Goal: Task Accomplishment & Management: Use online tool/utility

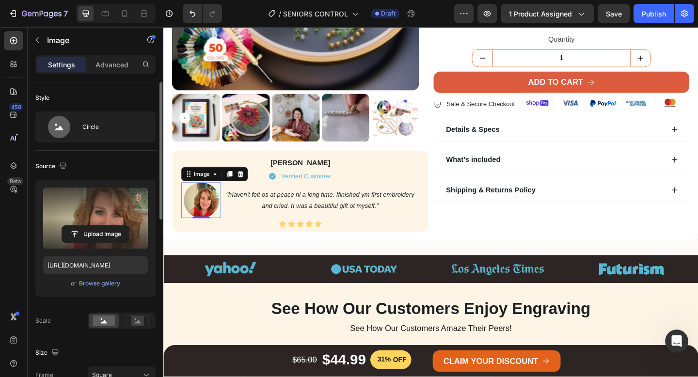
scroll to position [445, 0]
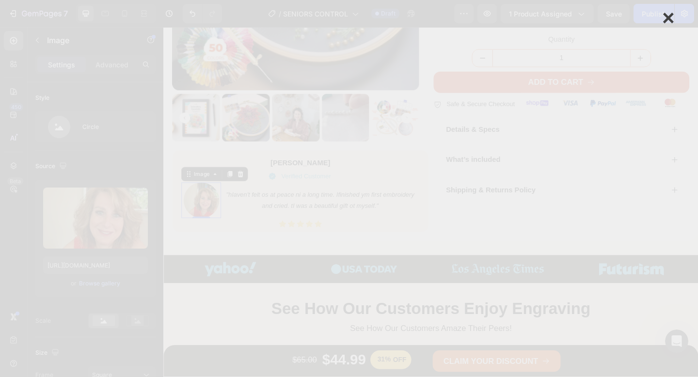
click at [666, 18] on div "×" at bounding box center [668, 18] width 12 height 12
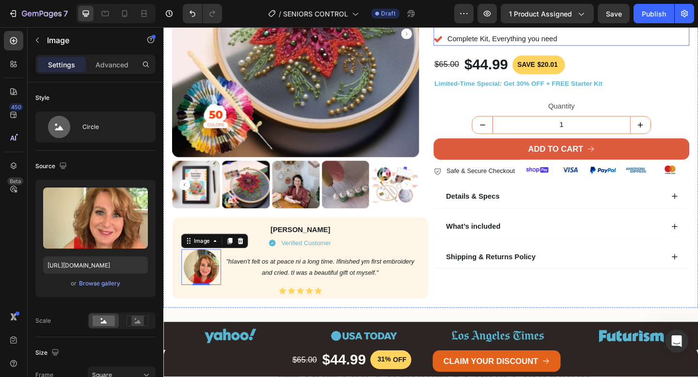
scroll to position [251, 0]
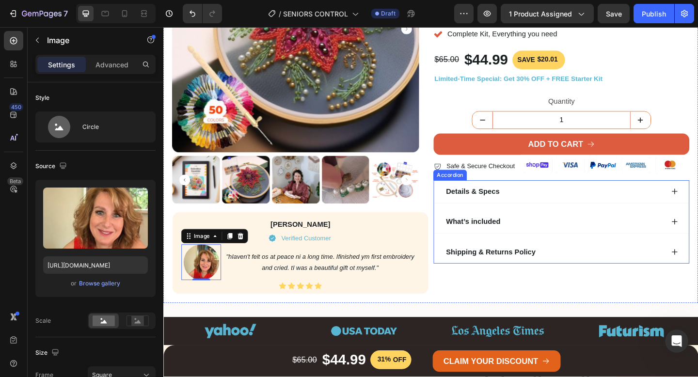
click at [698, 207] on div "Details & Specs" at bounding box center [596, 206] width 277 height 25
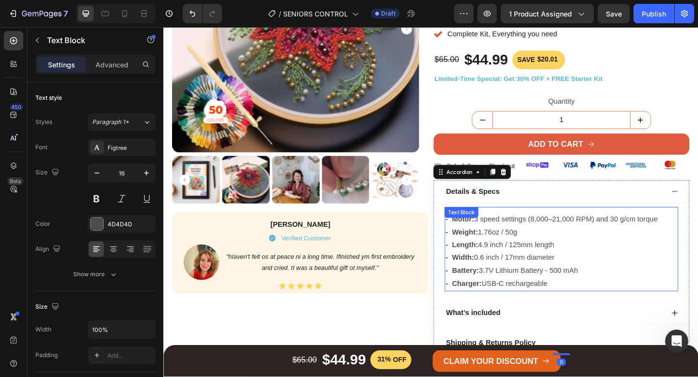
click at [532, 278] on p "- Width: 0.6 inch / 17mm diameter" at bounding box center [596, 279] width 252 height 14
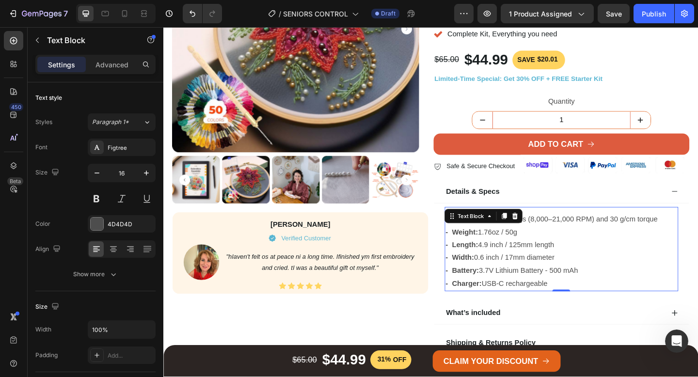
click at [532, 278] on p "- Width: 0.6 inch / 17mm diameter" at bounding box center [596, 279] width 252 height 14
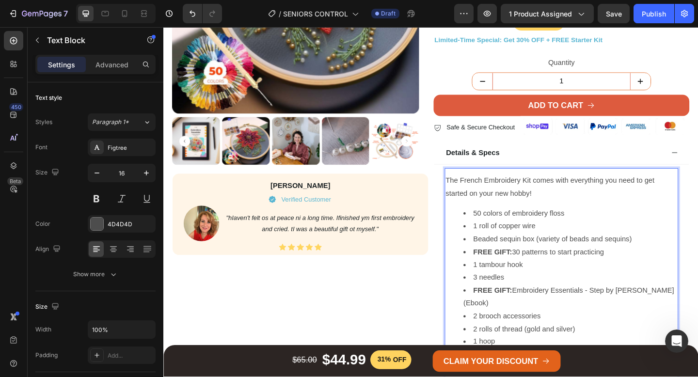
scroll to position [297, 0]
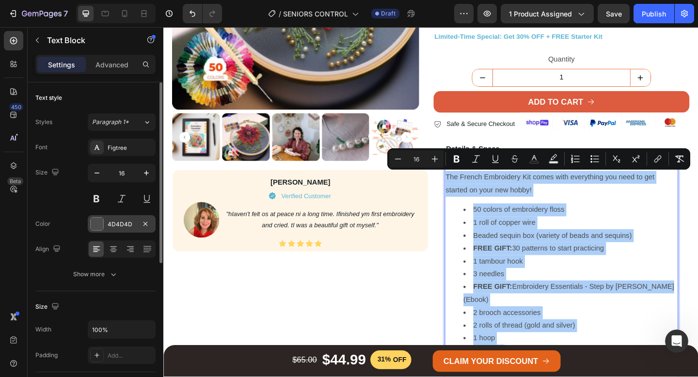
click at [100, 230] on div at bounding box center [97, 224] width 13 height 13
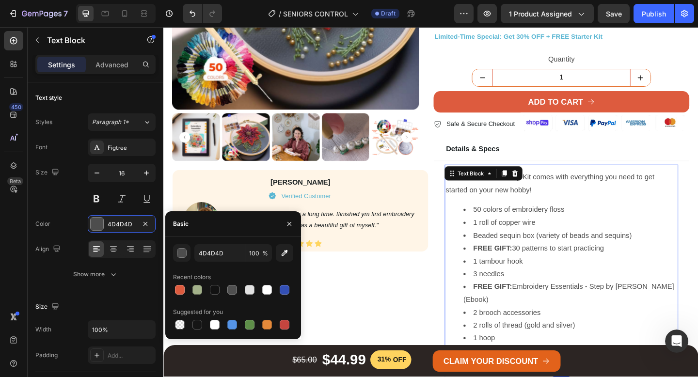
click at [18, 232] on div "450 Beta" at bounding box center [13, 169] width 19 height 276
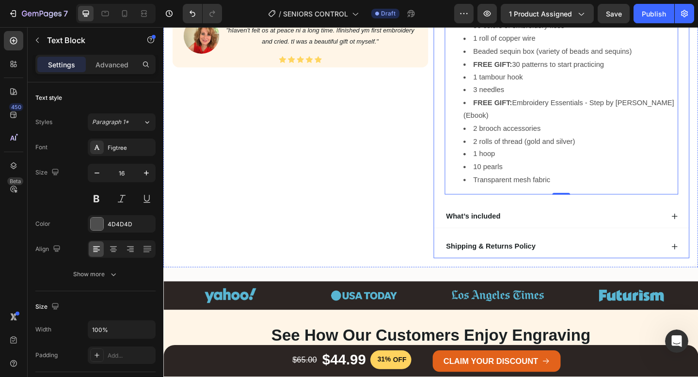
scroll to position [516, 0]
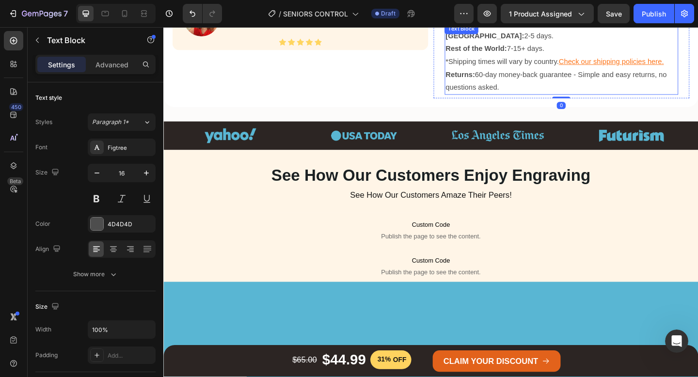
click at [549, 65] on p "[GEOGRAPHIC_DATA]: 2-5 days. Rest of the World: 7-15+ days. *Shipping times wil…" at bounding box center [596, 51] width 252 height 42
click at [544, 73] on p "Returns: 60-day money-back guarantee - Simple and easy returns, no questions as…" at bounding box center [596, 86] width 252 height 28
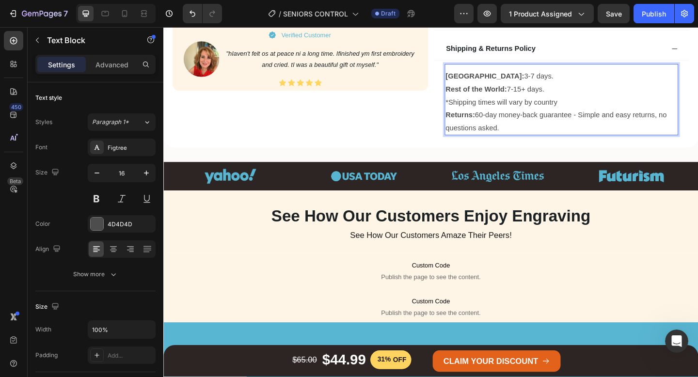
scroll to position [389, 0]
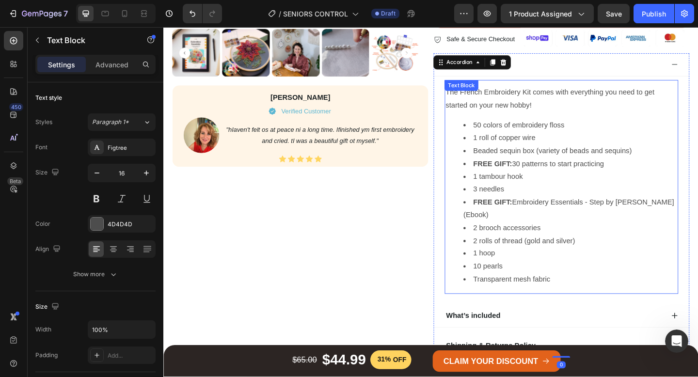
click at [596, 307] on li "Transparent mesh fabric" at bounding box center [606, 302] width 233 height 14
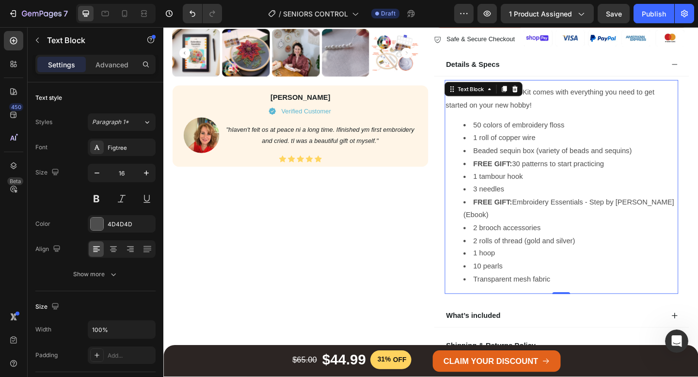
click at [591, 303] on li "Transparent mesh fabric" at bounding box center [606, 302] width 233 height 14
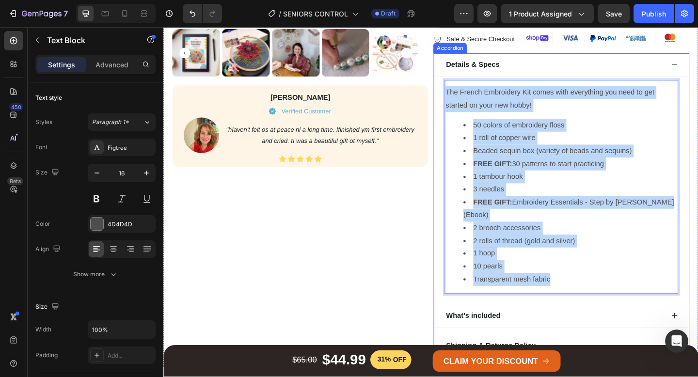
drag, startPoint x: 591, startPoint y: 303, endPoint x: 467, endPoint y: 92, distance: 244.5
click at [466, 91] on div "The French Embroidery Kit comes with everything you need to get started on your…" at bounding box center [596, 201] width 277 height 241
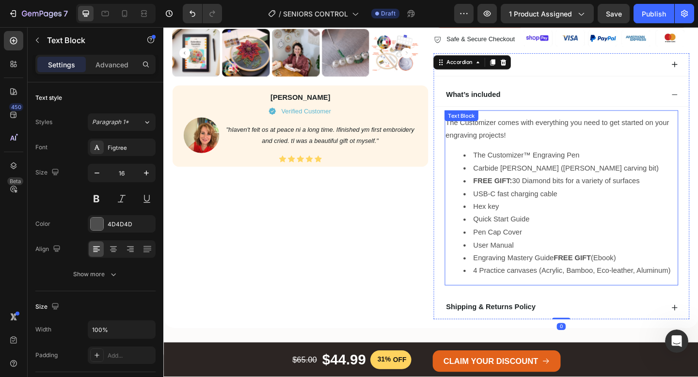
click at [544, 175] on li "Carbide [PERSON_NAME] ([PERSON_NAME] carving bit)" at bounding box center [606, 181] width 233 height 14
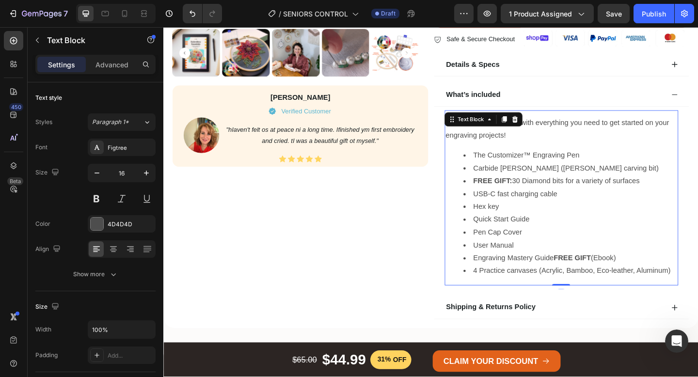
click at [544, 177] on li "Carbide [PERSON_NAME] ([PERSON_NAME] carving bit)" at bounding box center [606, 181] width 233 height 14
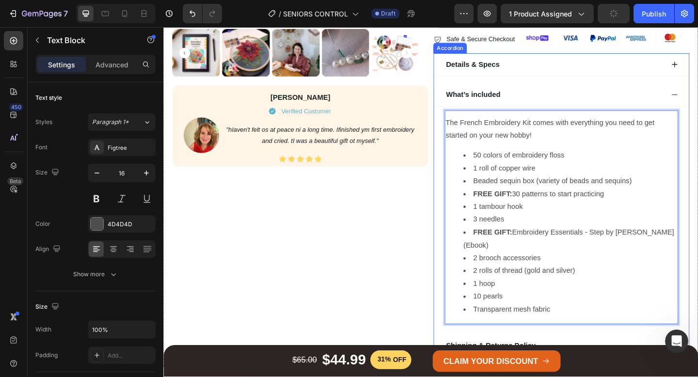
click at [486, 54] on div "Get Hooked With The New French Embroidery Kit for Begginers Heading Easy to Use…" at bounding box center [596, 67] width 278 height 640
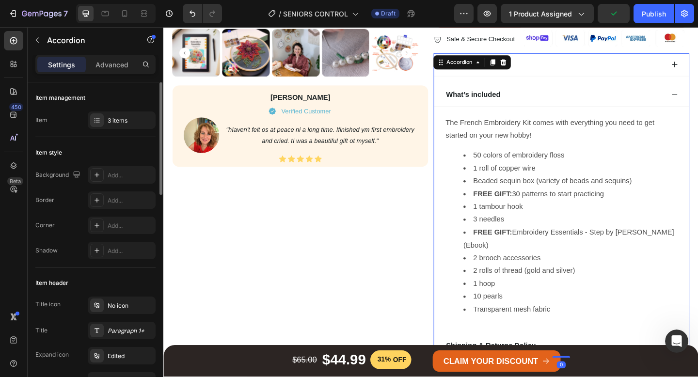
click at [125, 268] on div "Item management Item 3 items" at bounding box center [95, 371] width 120 height 207
click at [115, 120] on div "3 items" at bounding box center [131, 120] width 46 height 9
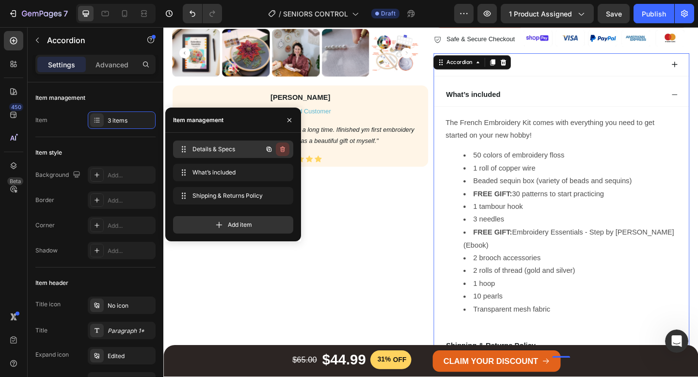
click at [284, 147] on icon "button" at bounding box center [283, 149] width 8 height 8
click at [284, 147] on div "Delete" at bounding box center [276, 149] width 18 height 9
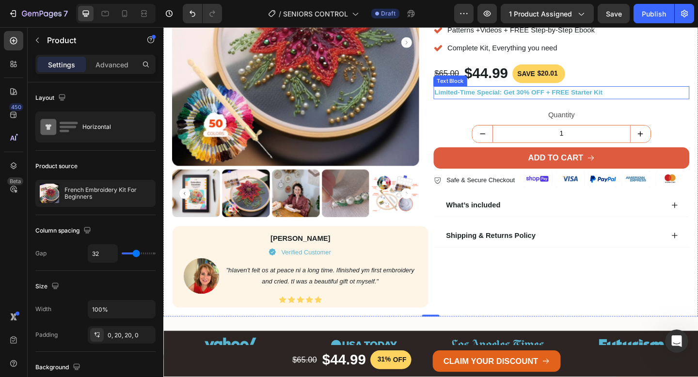
scroll to position [233, 0]
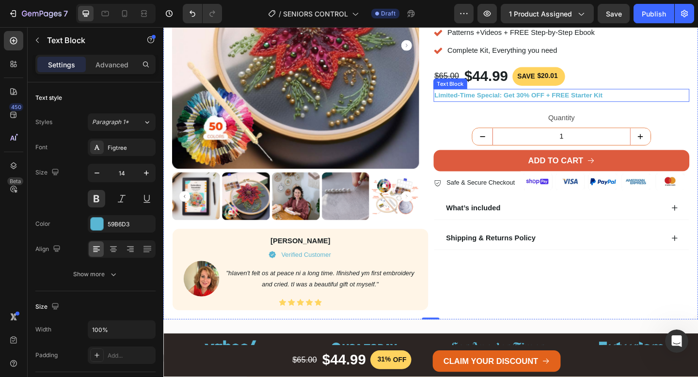
click at [551, 103] on span "Limited-Time Special: Get 30% OFF + FREE Starter Kit" at bounding box center [549, 101] width 183 height 8
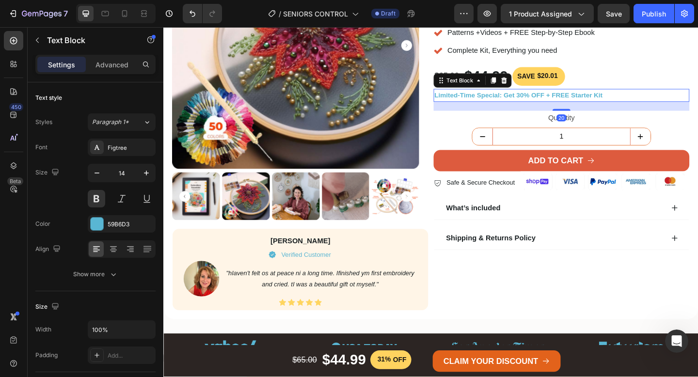
click at [551, 103] on span "Limited-Time Special: Get 30% OFF + FREE Starter Kit" at bounding box center [549, 101] width 183 height 8
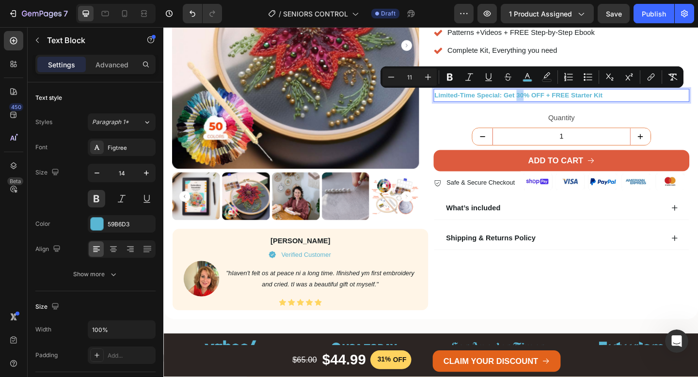
click at [556, 101] on span "Limited-Time Special: Get 30% OFF + FREE Starter Kit" at bounding box center [549, 101] width 183 height 8
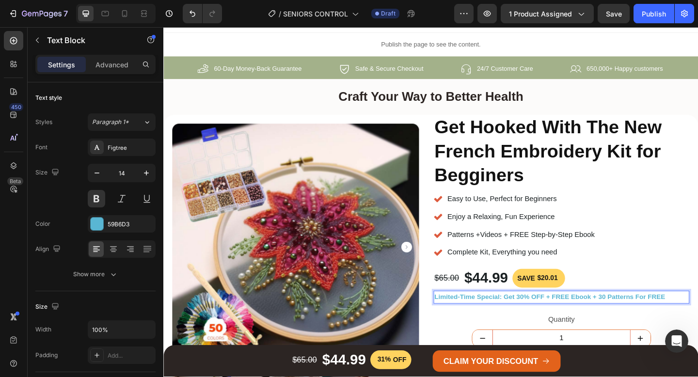
scroll to position [0, 0]
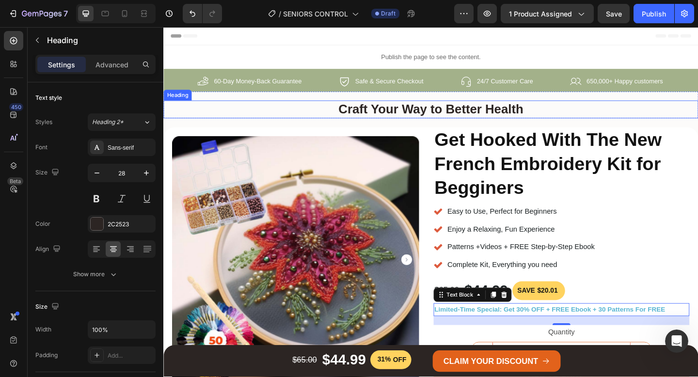
click at [444, 121] on h2 "Craft Your Way to Better Health" at bounding box center [454, 116] width 582 height 19
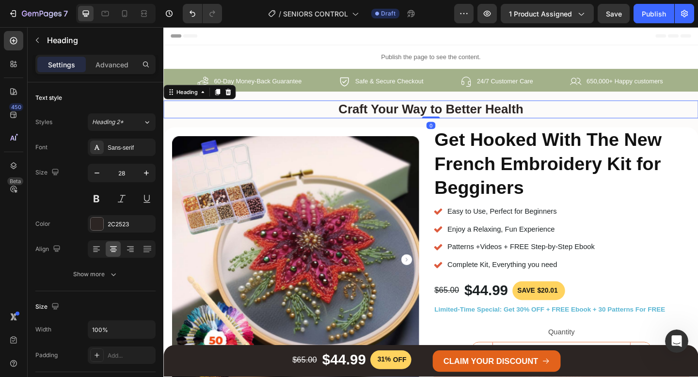
click at [444, 121] on h2 "Craft Your Way to Better Health" at bounding box center [454, 116] width 582 height 19
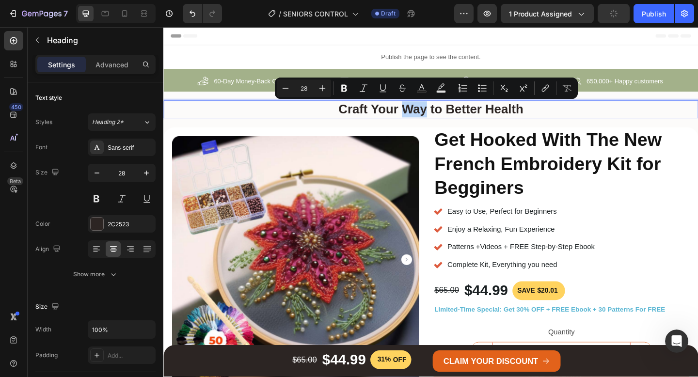
click at [444, 121] on p "Craft Your Way to Better Health" at bounding box center [454, 116] width 580 height 17
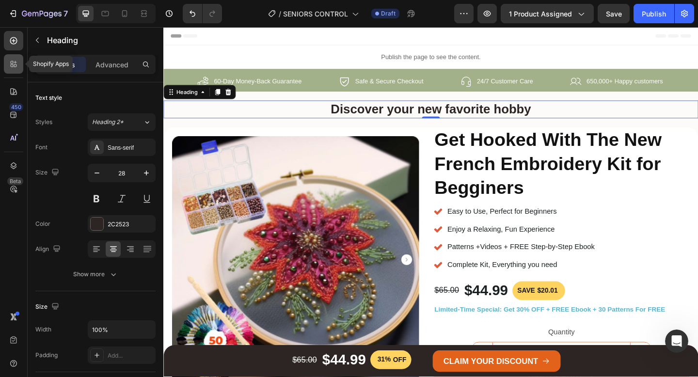
click at [17, 64] on icon at bounding box center [14, 64] width 10 height 10
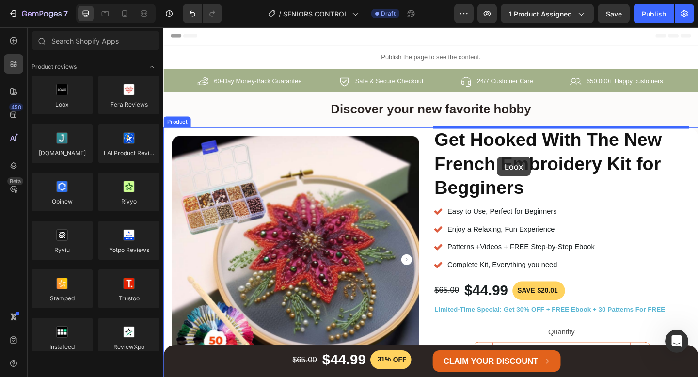
drag, startPoint x: 228, startPoint y: 127, endPoint x: 525, endPoint y: 151, distance: 297.2
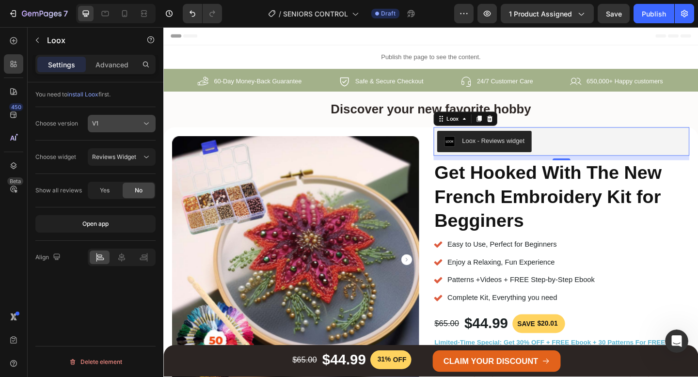
click at [126, 128] on div "V1" at bounding box center [121, 124] width 59 height 10
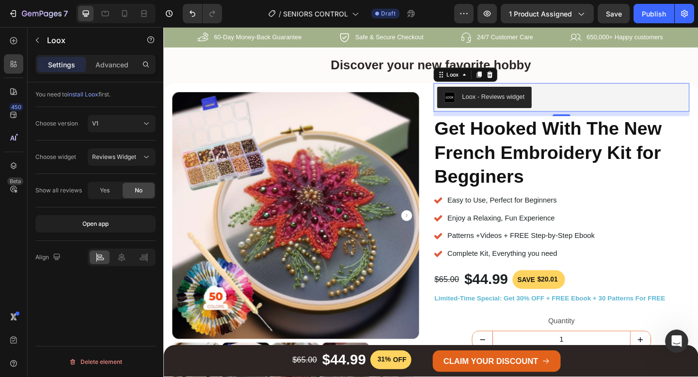
scroll to position [45, 0]
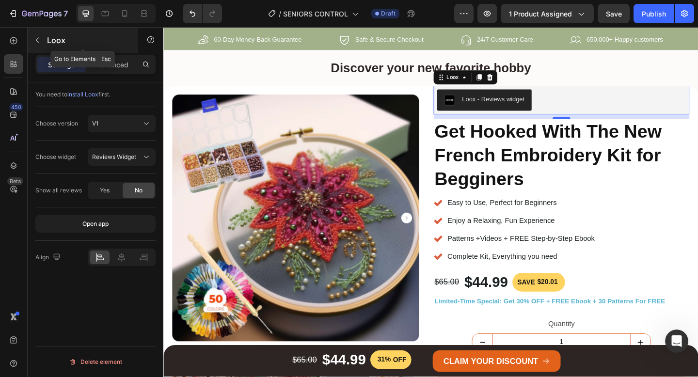
click at [58, 36] on p "Loox" at bounding box center [88, 40] width 82 height 12
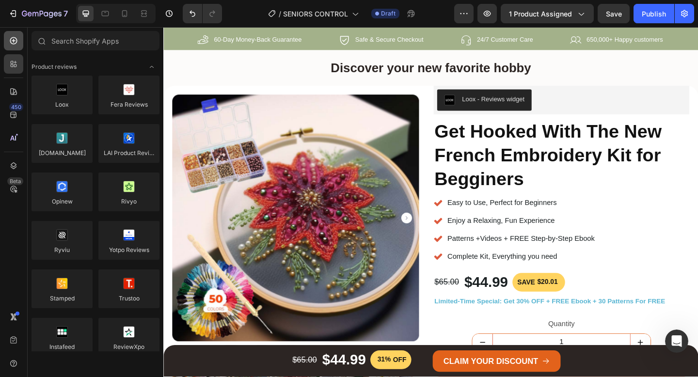
click at [8, 46] on div at bounding box center [13, 40] width 19 height 19
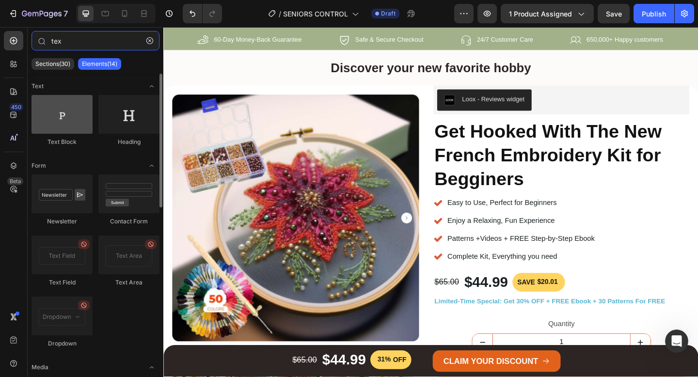
type input "tex"
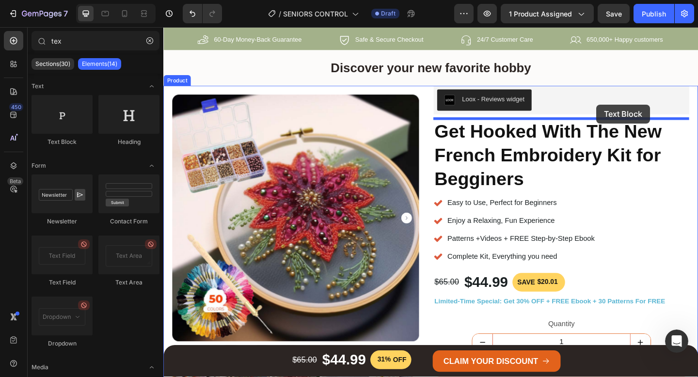
drag, startPoint x: 226, startPoint y: 142, endPoint x: 634, endPoint y: 112, distance: 408.9
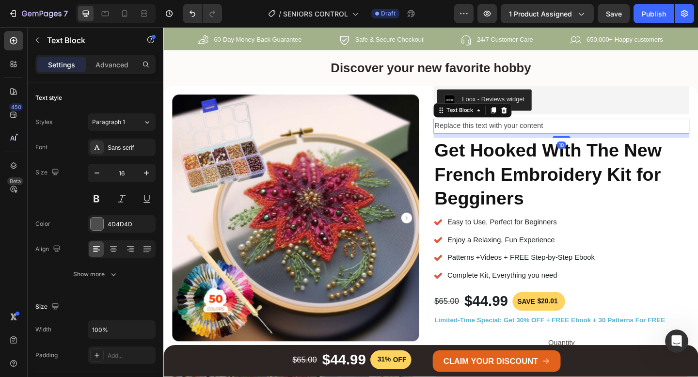
click at [493, 137] on div "Replace this text with your content" at bounding box center [596, 135] width 278 height 16
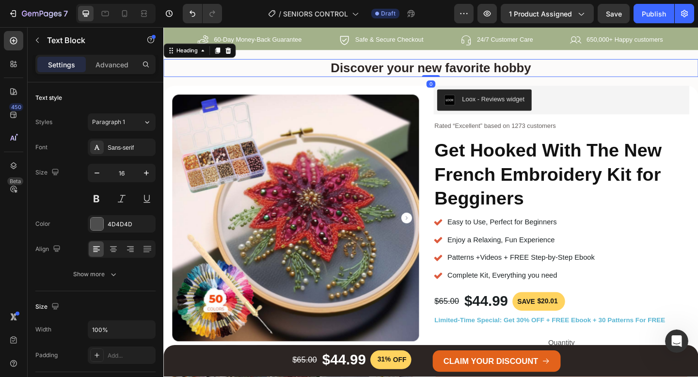
click at [440, 75] on strong "Discover your new favorite hobby" at bounding box center [454, 71] width 218 height 15
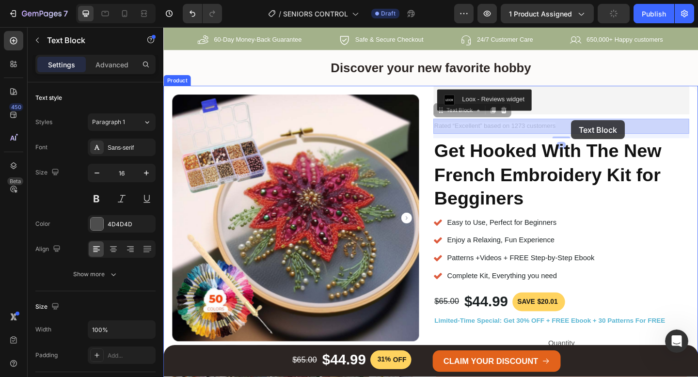
drag, startPoint x: 476, startPoint y: 123, endPoint x: 605, endPoint y: 129, distance: 129.1
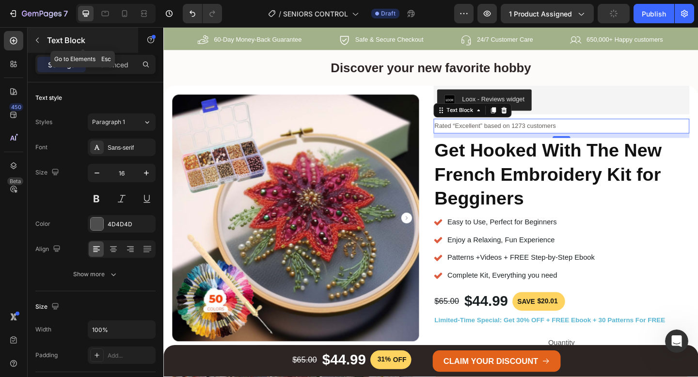
click at [39, 46] on button "button" at bounding box center [38, 40] width 16 height 16
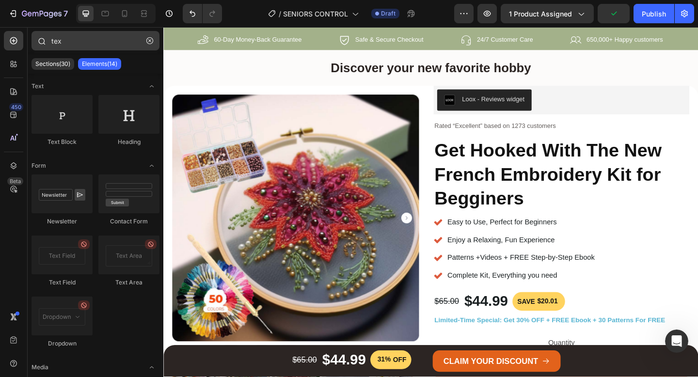
click at [149, 39] on icon "button" at bounding box center [149, 40] width 7 height 7
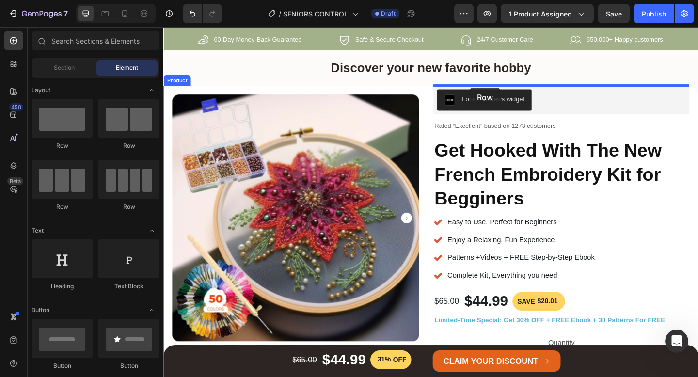
drag, startPoint x: 223, startPoint y: 138, endPoint x: 496, endPoint y: 93, distance: 277.1
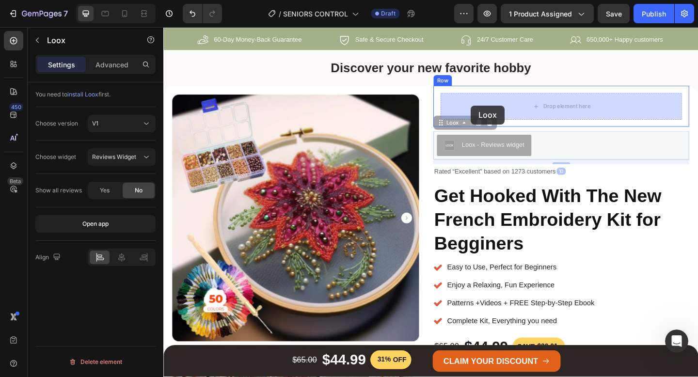
drag, startPoint x: 496, startPoint y: 161, endPoint x: 498, endPoint y: 112, distance: 48.6
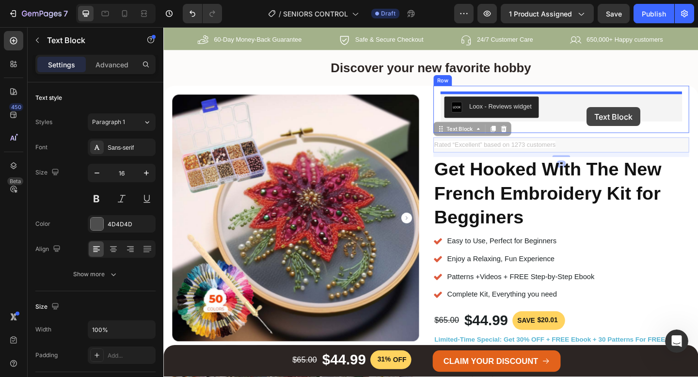
drag, startPoint x: 495, startPoint y: 158, endPoint x: 624, endPoint y: 114, distance: 136.8
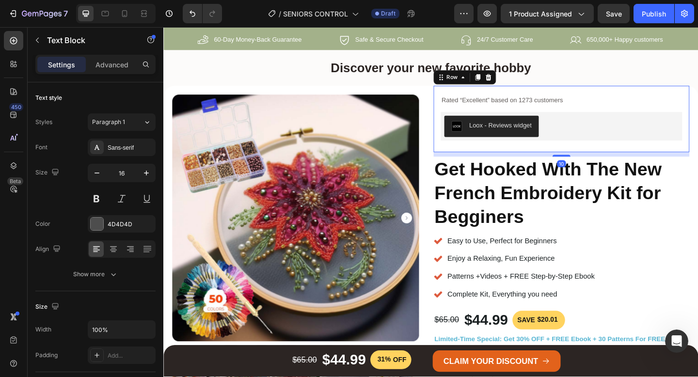
click at [465, 128] on div "Rated “Excellent” based on 1273 customers Text Block Loox - Reviews widget Loox…" at bounding box center [596, 127] width 278 height 72
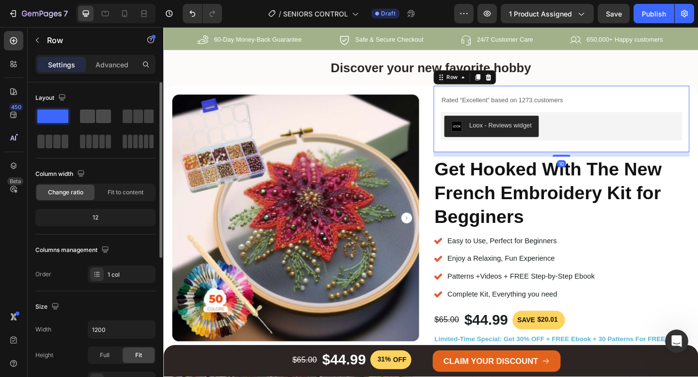
click at [99, 111] on span at bounding box center [103, 117] width 15 height 14
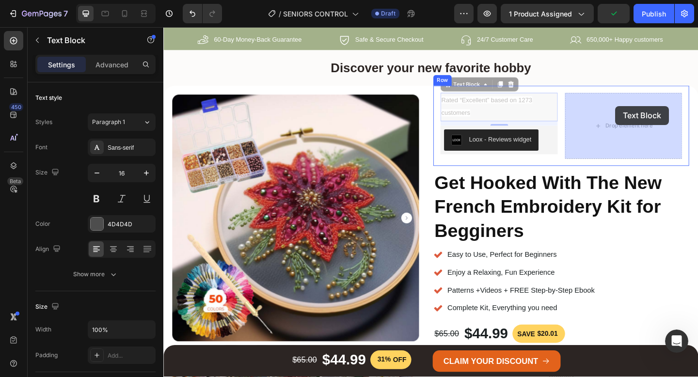
drag, startPoint x: 486, startPoint y: 105, endPoint x: 655, endPoint y: 113, distance: 169.5
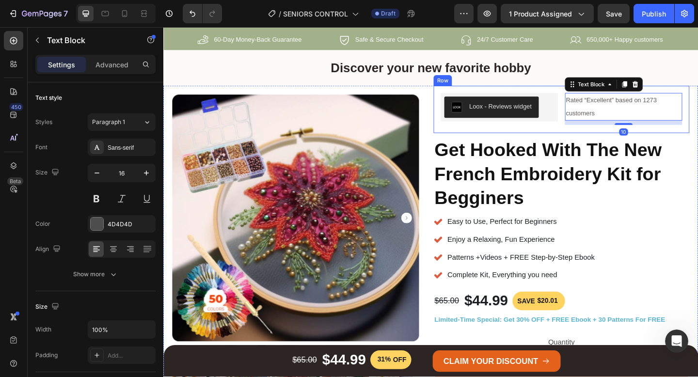
click at [460, 101] on div "Loox - Reviews widget Loox Rated “Excellent” based on 1273 customers Text Block…" at bounding box center [596, 116] width 278 height 51
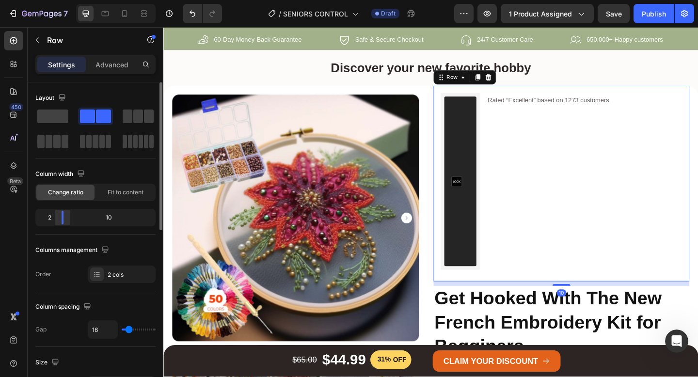
drag, startPoint x: 97, startPoint y: 223, endPoint x: 58, endPoint y: 223, distance: 39.8
click at [57, 0] on body "7 / SENIORS CONTROL Draft Preview 1 product assigned Save Publish 450 Beta Sect…" at bounding box center [349, 0] width 698 height 0
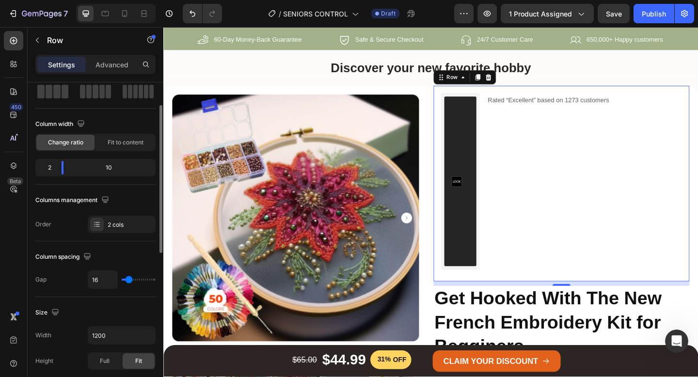
scroll to position [62, 0]
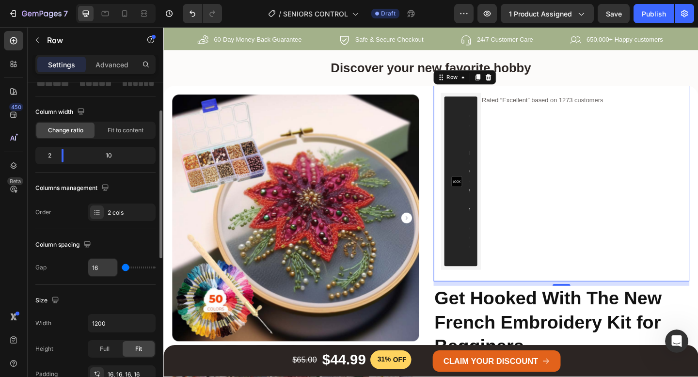
drag, startPoint x: 130, startPoint y: 268, endPoint x: 117, endPoint y: 268, distance: 13.1
type input "0"
click at [122, 268] on input "range" at bounding box center [139, 268] width 34 height 2
click at [104, 267] on input "16" at bounding box center [102, 267] width 29 height 17
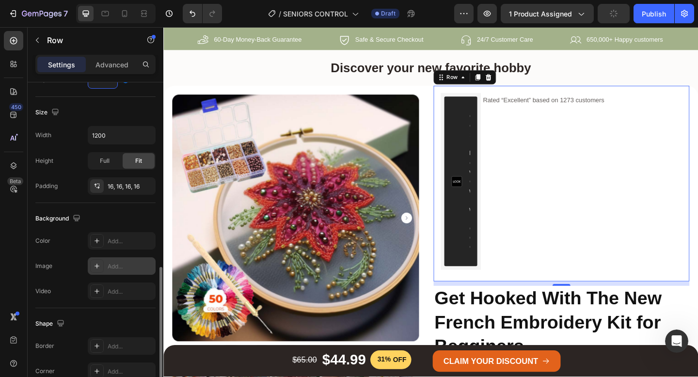
scroll to position [380, 0]
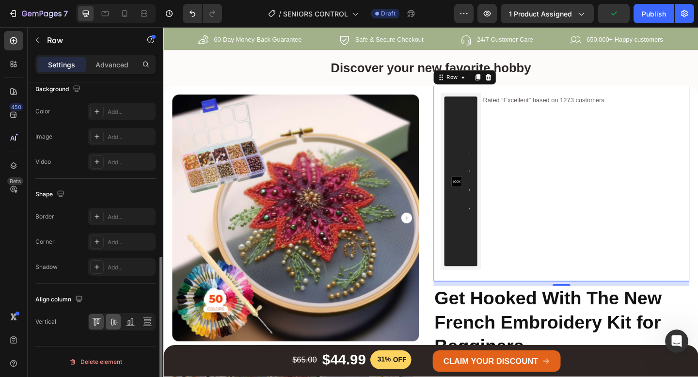
type input "3"
click at [114, 320] on icon at bounding box center [114, 322] width 8 height 7
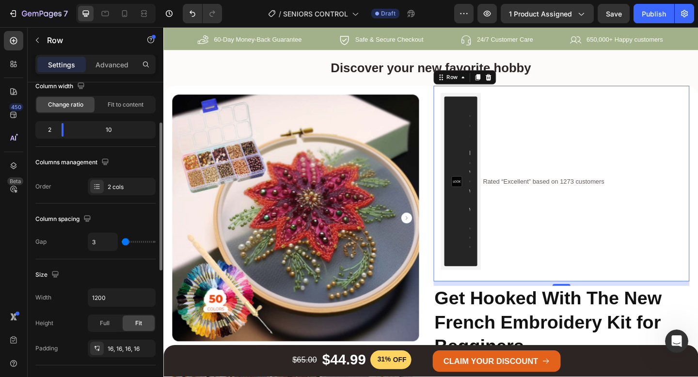
scroll to position [87, 0]
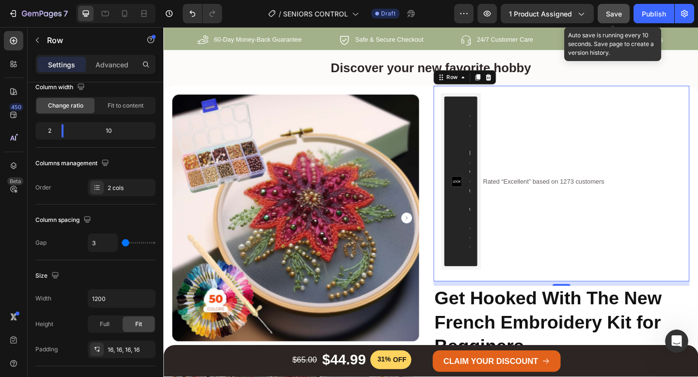
click at [617, 14] on span "Save" at bounding box center [614, 14] width 16 height 8
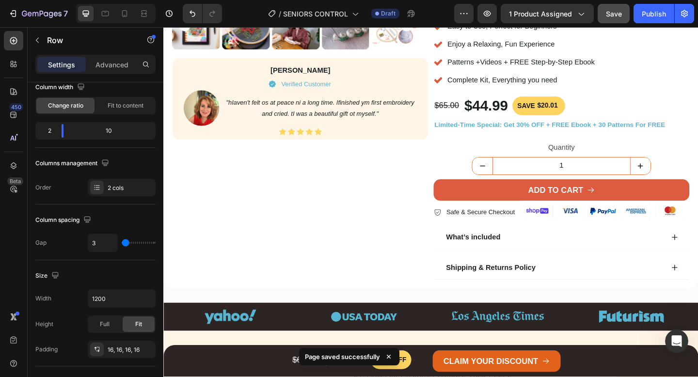
scroll to position [426, 0]
